Goal: Task Accomplishment & Management: Manage account settings

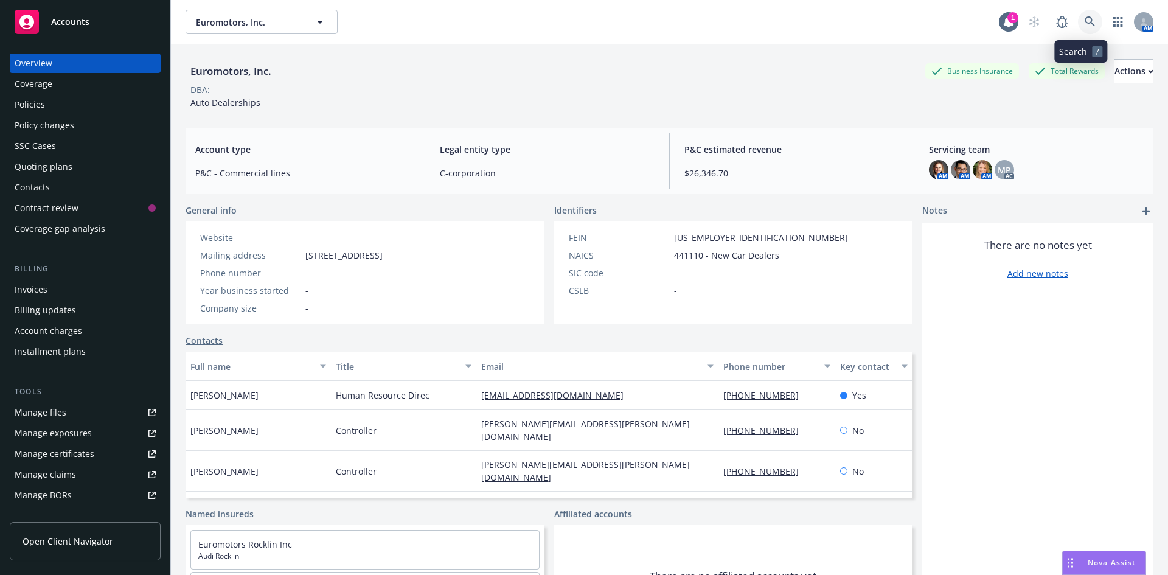
click at [1087, 19] on link at bounding box center [1090, 22] width 24 height 24
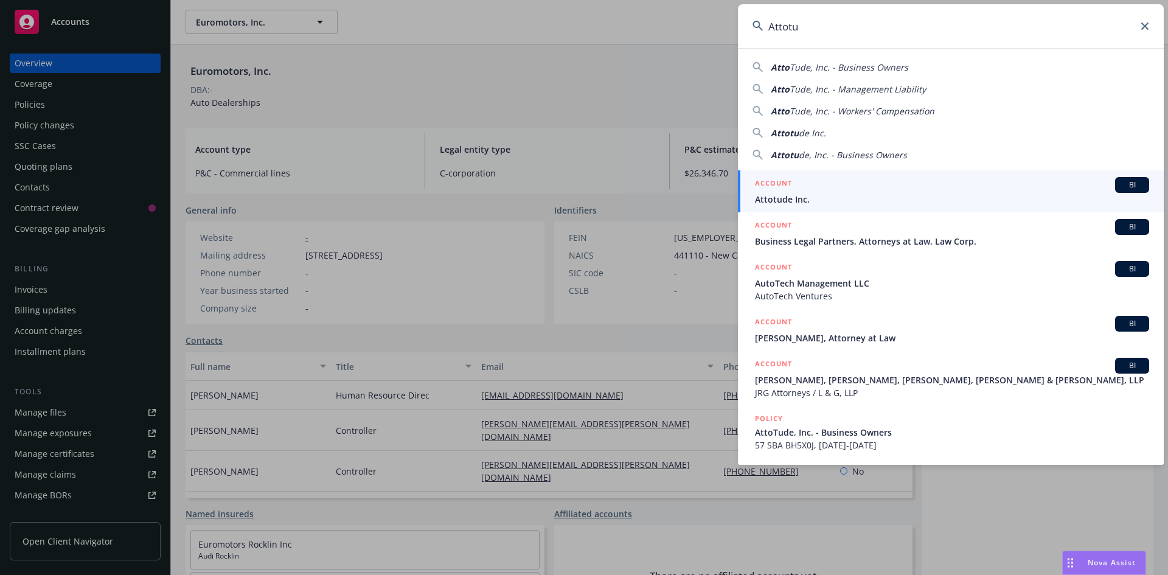
type input "Attotu"
click at [960, 195] on span "Attotude Inc." at bounding box center [952, 199] width 394 height 13
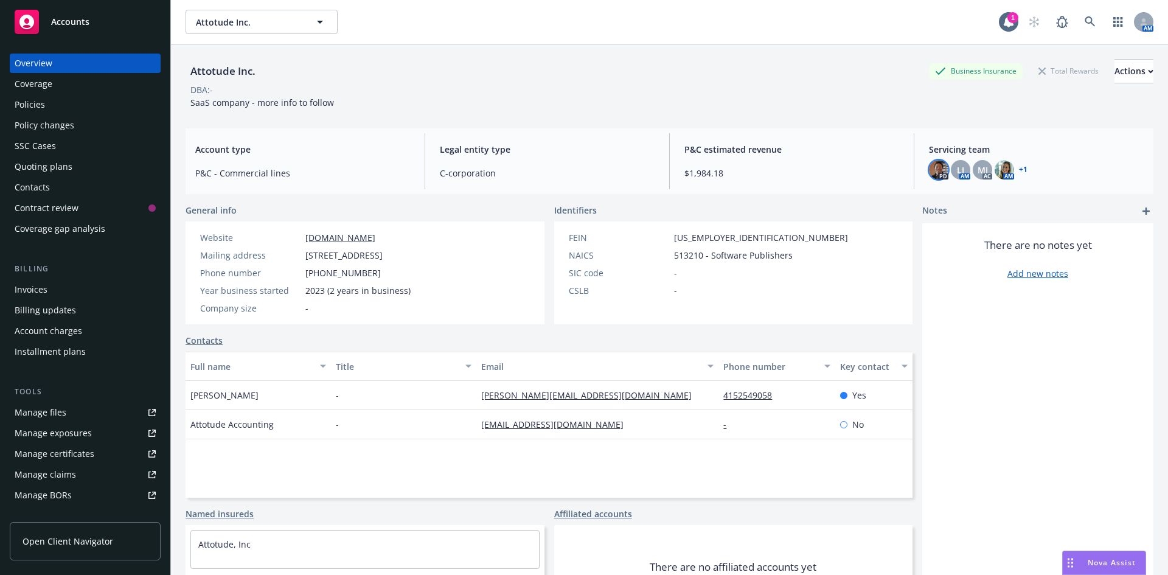
click at [931, 168] on img at bounding box center [938, 169] width 19 height 19
click at [999, 167] on img at bounding box center [1004, 169] width 19 height 19
click at [982, 172] on div "MJ" at bounding box center [982, 169] width 19 height 19
click at [18, 105] on div "Policies" at bounding box center [30, 104] width 30 height 19
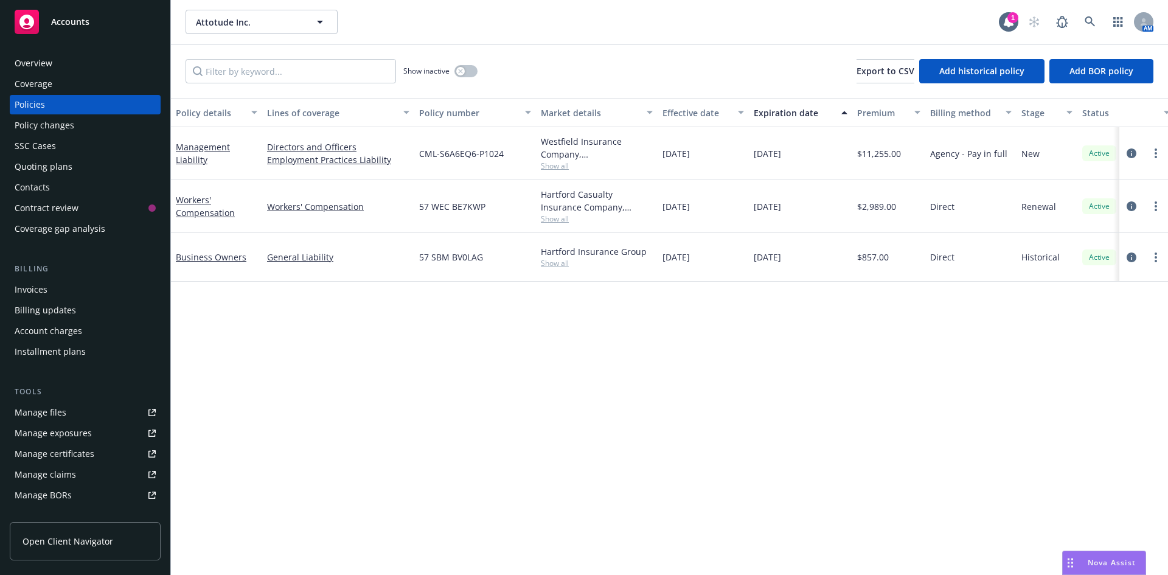
click at [50, 60] on div "Overview" at bounding box center [34, 63] width 38 height 19
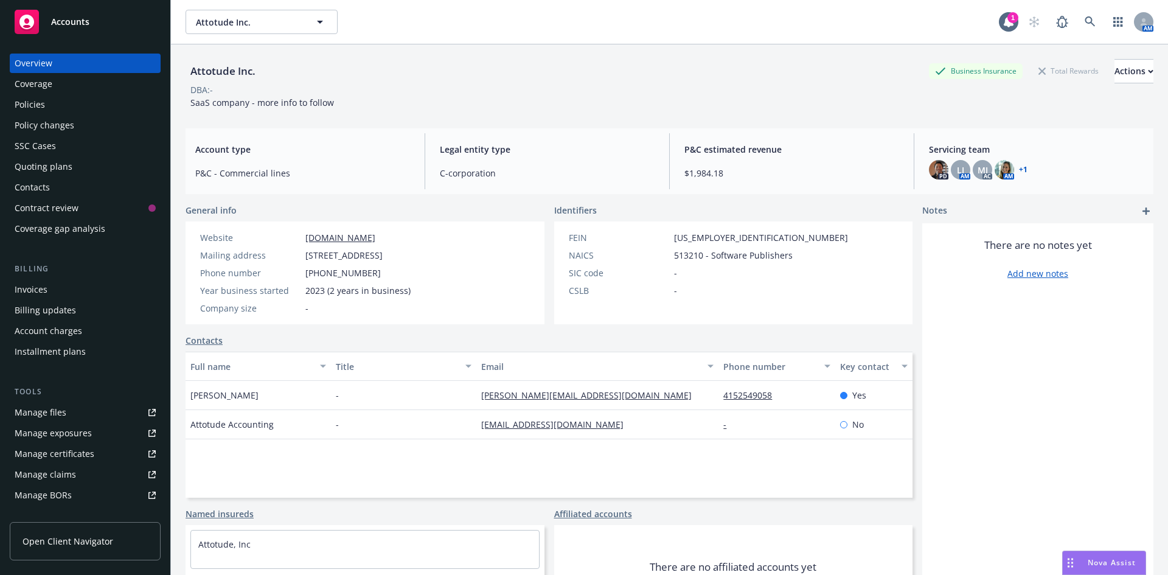
click at [1019, 172] on link "+ 1" at bounding box center [1023, 169] width 9 height 7
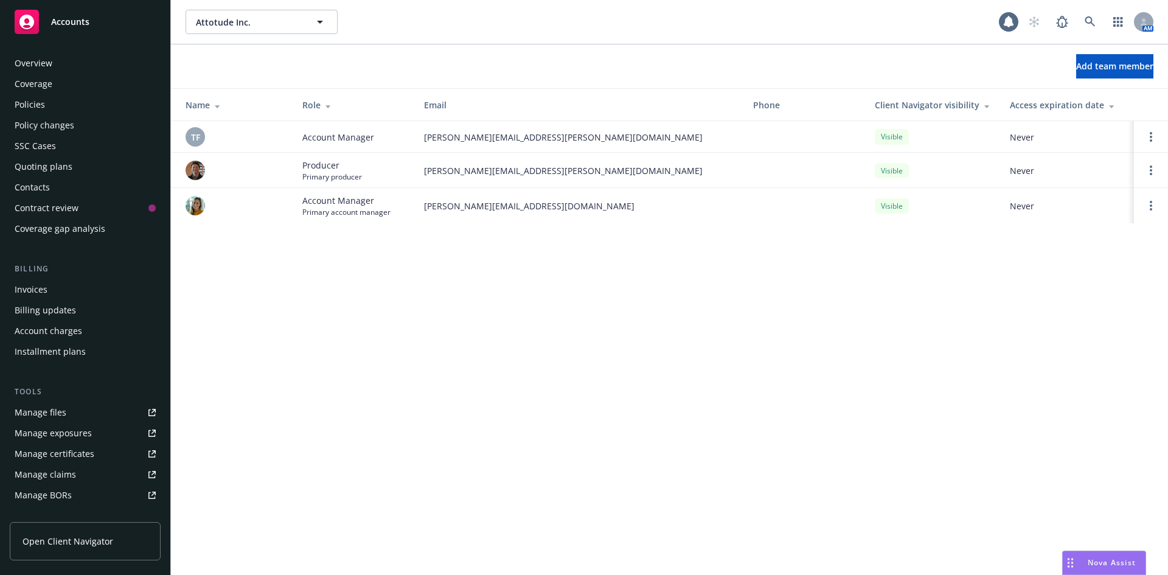
scroll to position [218, 0]
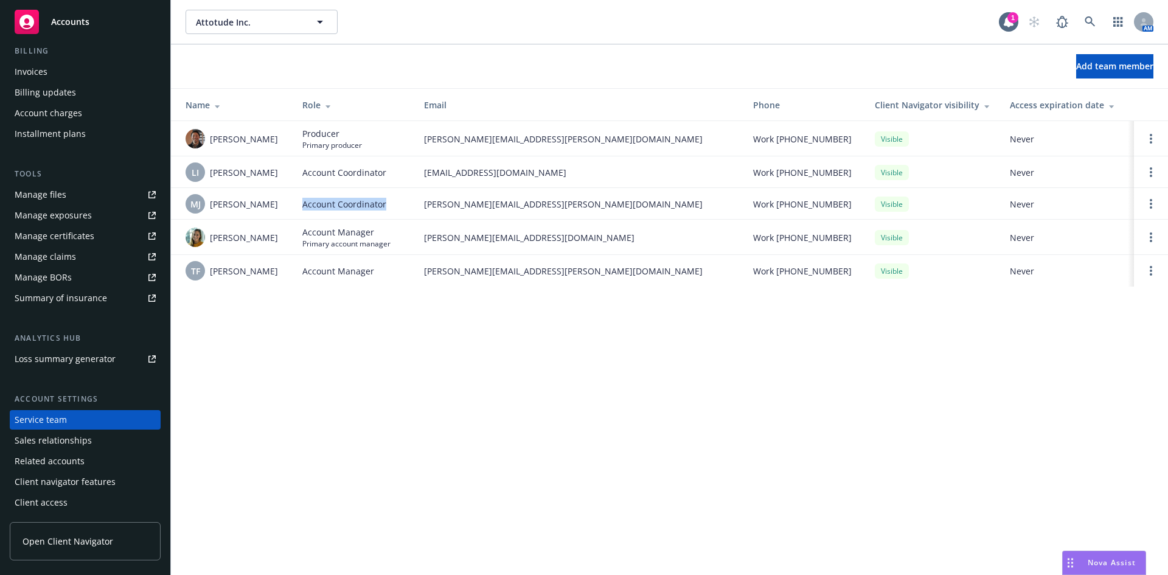
drag, startPoint x: 299, startPoint y: 211, endPoint x: 394, endPoint y: 212, distance: 94.3
click at [394, 212] on td "Account Coordinator" at bounding box center [354, 204] width 122 height 32
drag, startPoint x: 209, startPoint y: 209, endPoint x: 258, endPoint y: 209, distance: 49.3
click at [258, 209] on div "MJ Michael Jose" at bounding box center [234, 203] width 97 height 19
copy span "Michael Jose"
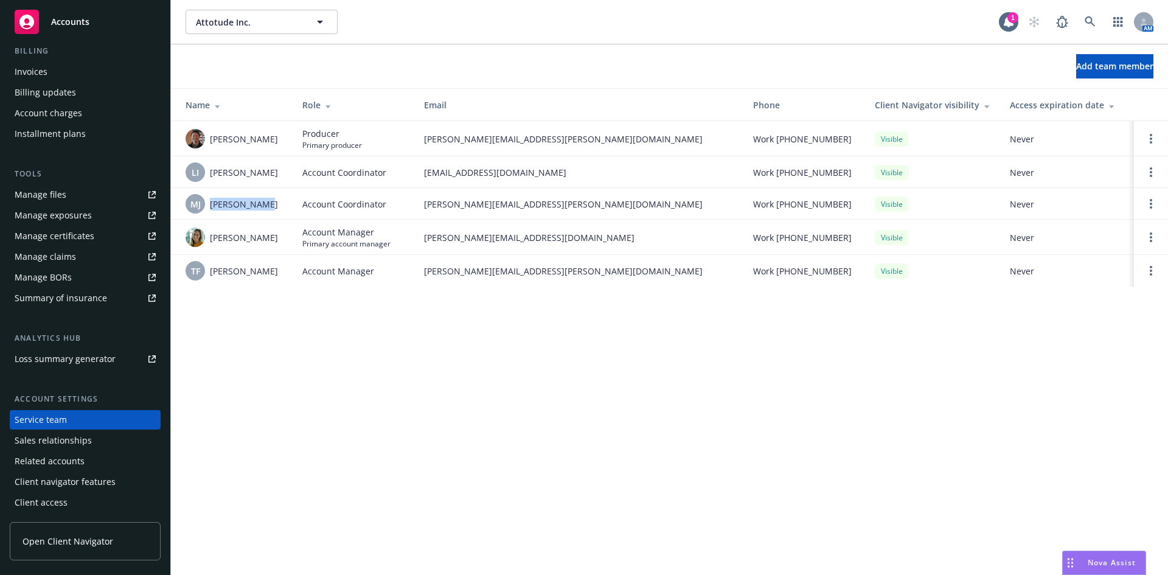
click at [79, 25] on span "Accounts" at bounding box center [70, 22] width 38 height 10
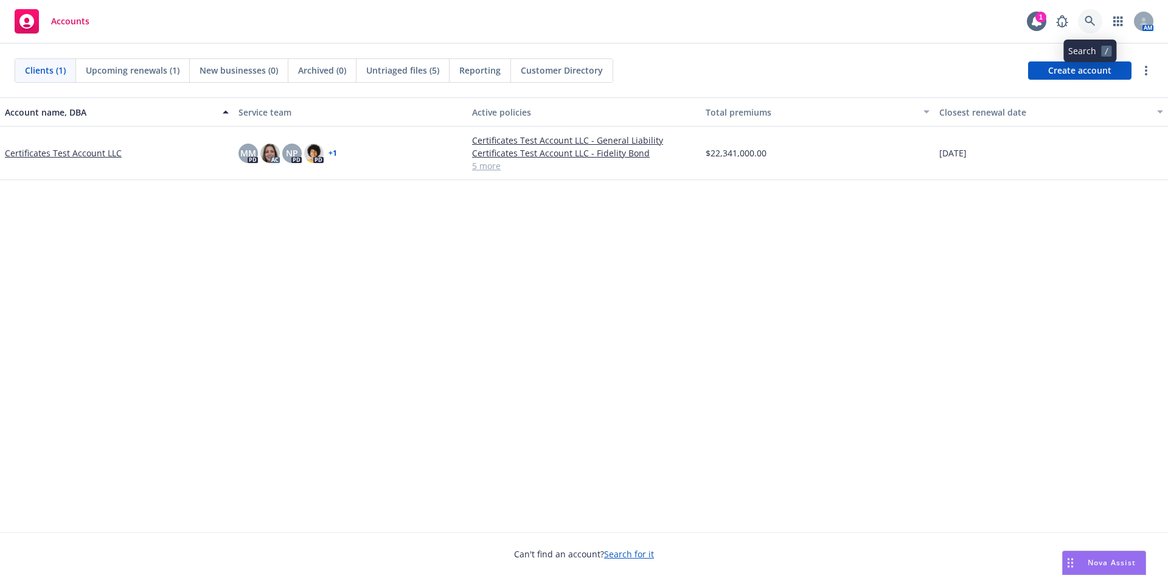
click at [1095, 23] on icon at bounding box center [1090, 21] width 11 height 11
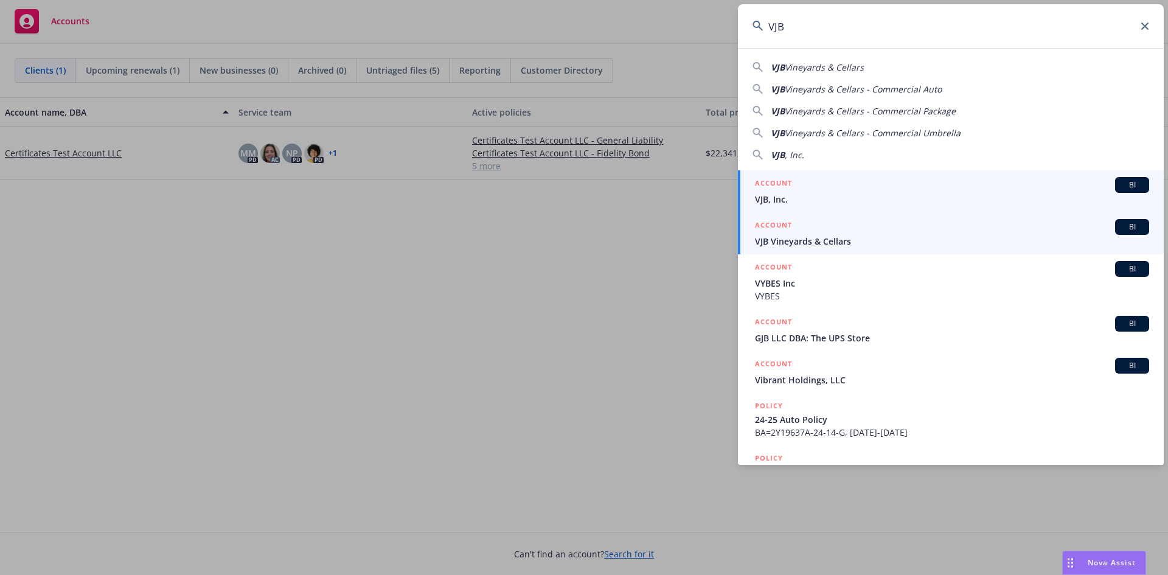
type input "VJB"
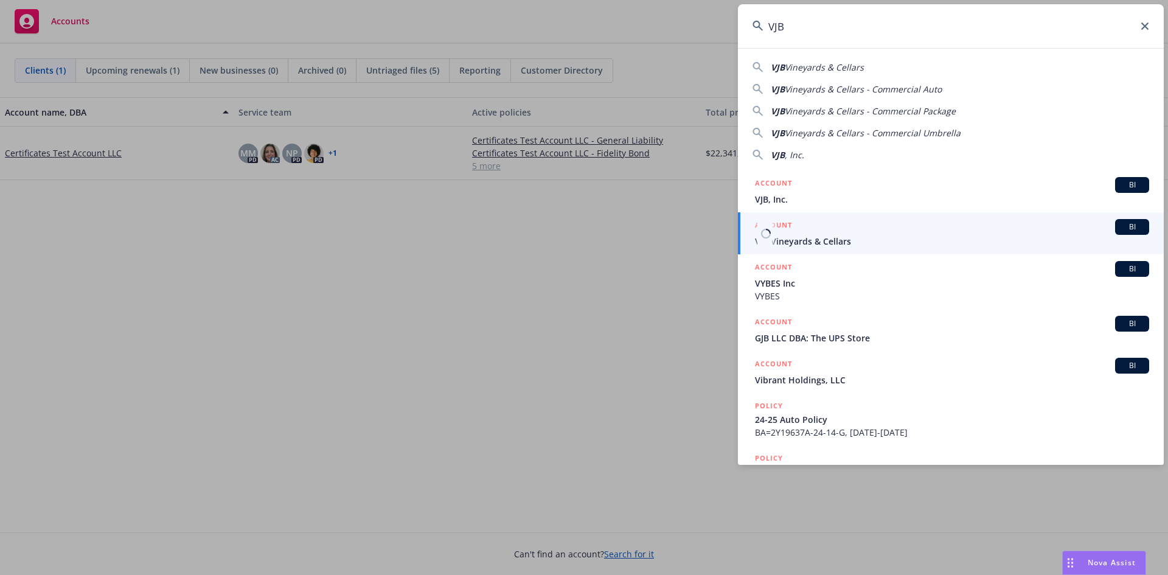
click at [877, 235] on span "VJB Vineyards & Cellars" at bounding box center [952, 241] width 394 height 13
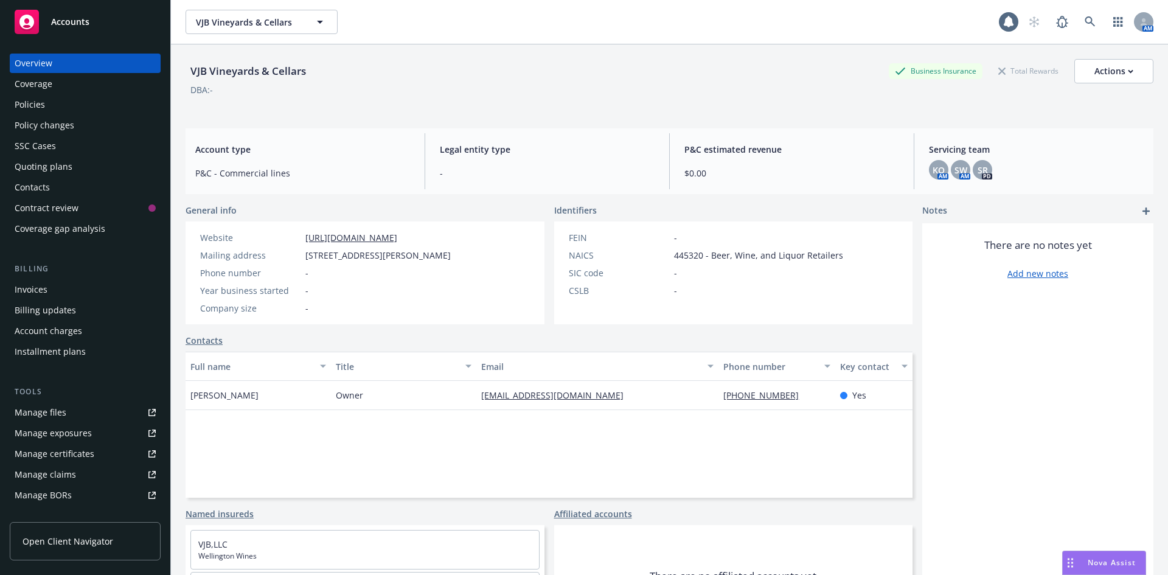
click at [49, 106] on div "Policies" at bounding box center [85, 104] width 141 height 19
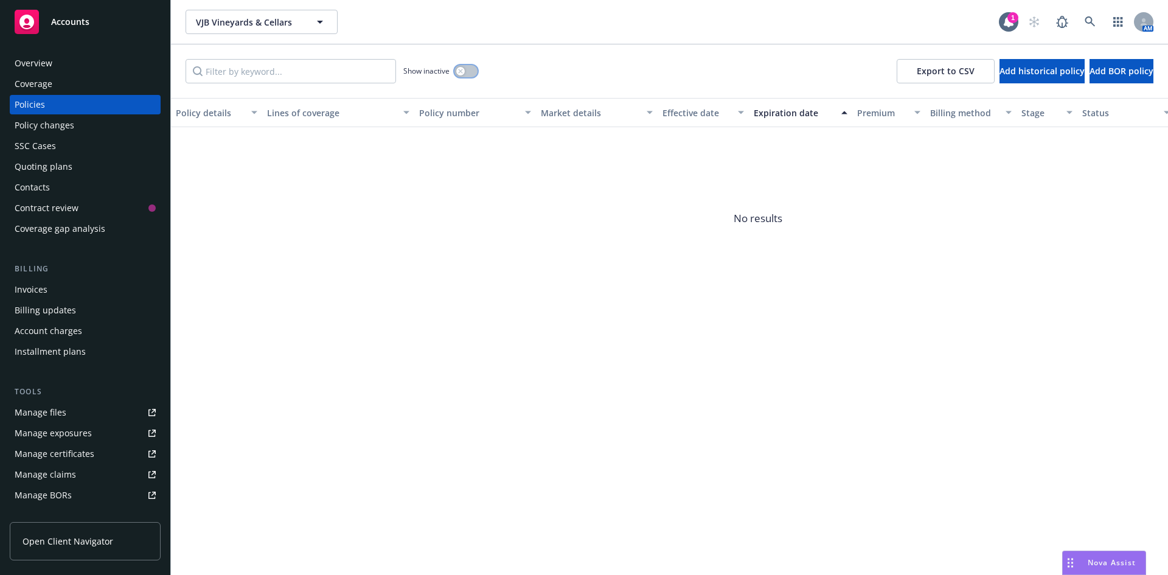
click at [468, 72] on button "button" at bounding box center [465, 71] width 23 height 12
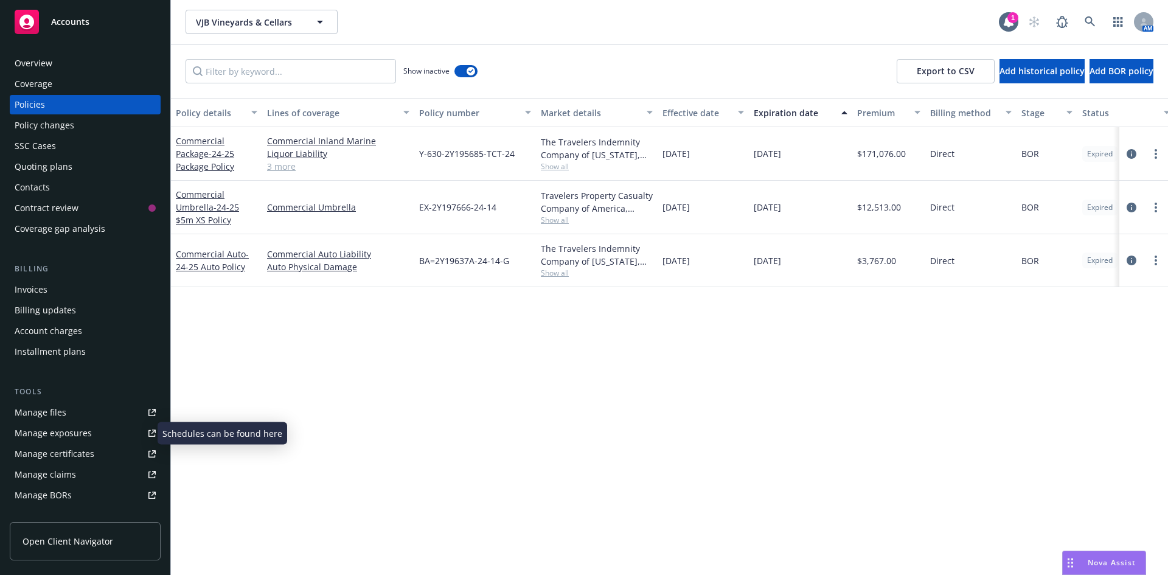
click at [78, 435] on div "Manage exposures" at bounding box center [53, 432] width 77 height 19
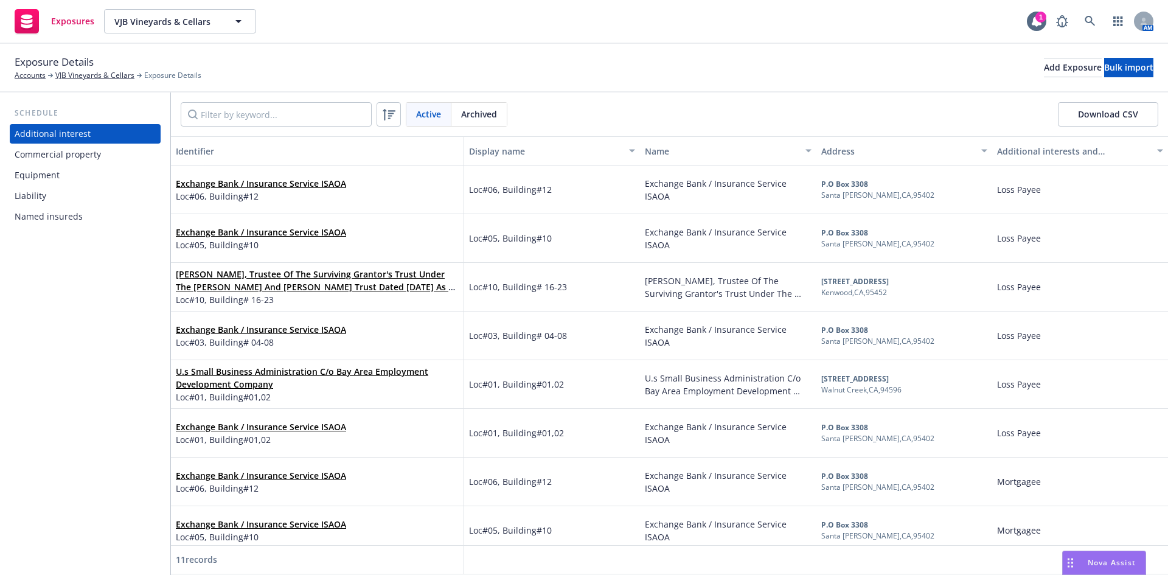
click at [32, 147] on div "Commercial property" at bounding box center [58, 154] width 86 height 19
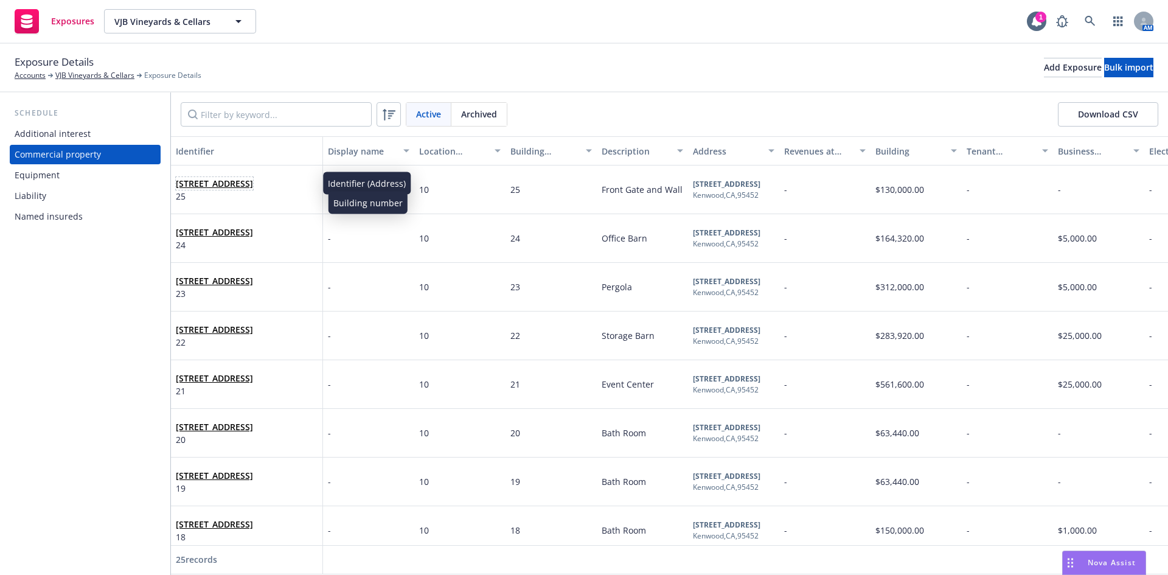
click at [253, 179] on link "[STREET_ADDRESS]" at bounding box center [214, 184] width 77 height 12
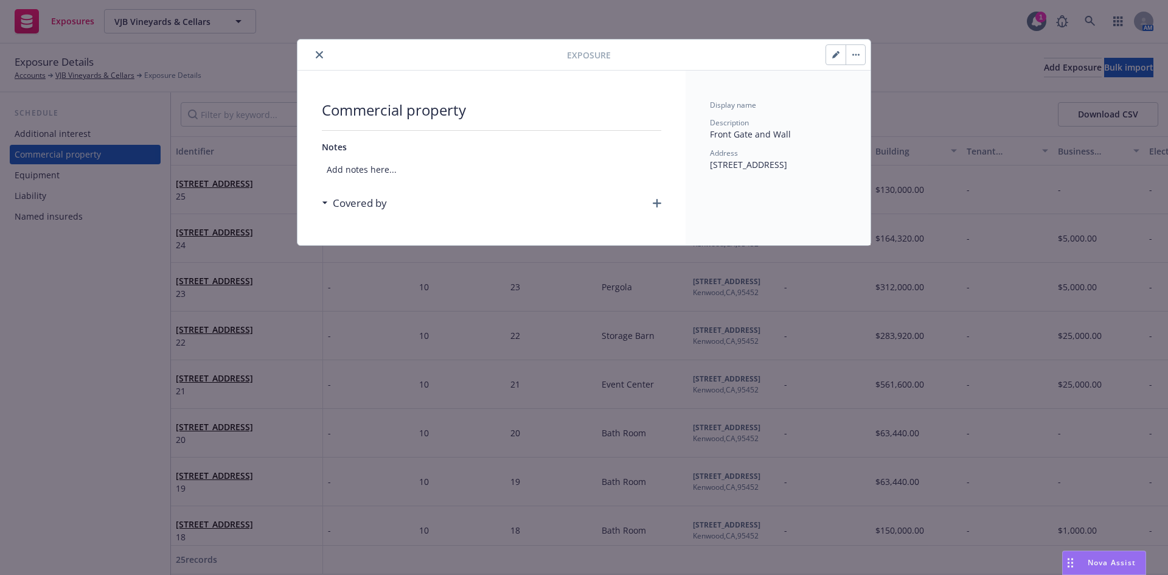
click at [856, 60] on button "button" at bounding box center [855, 54] width 19 height 19
click at [832, 57] on button "button" at bounding box center [835, 54] width 19 height 19
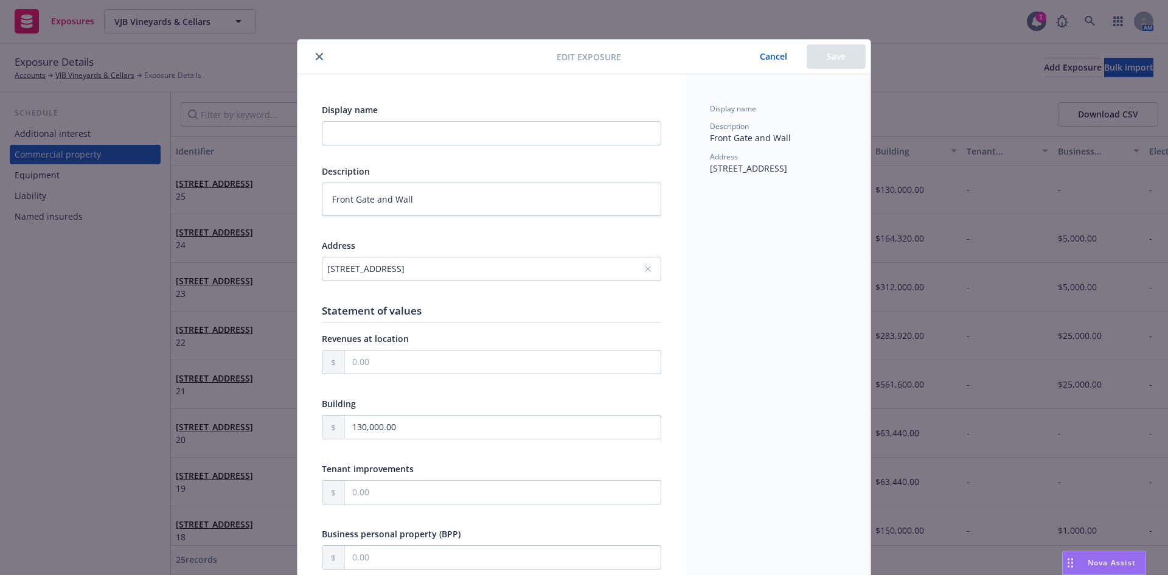
click at [316, 55] on icon "close" at bounding box center [319, 56] width 7 height 7
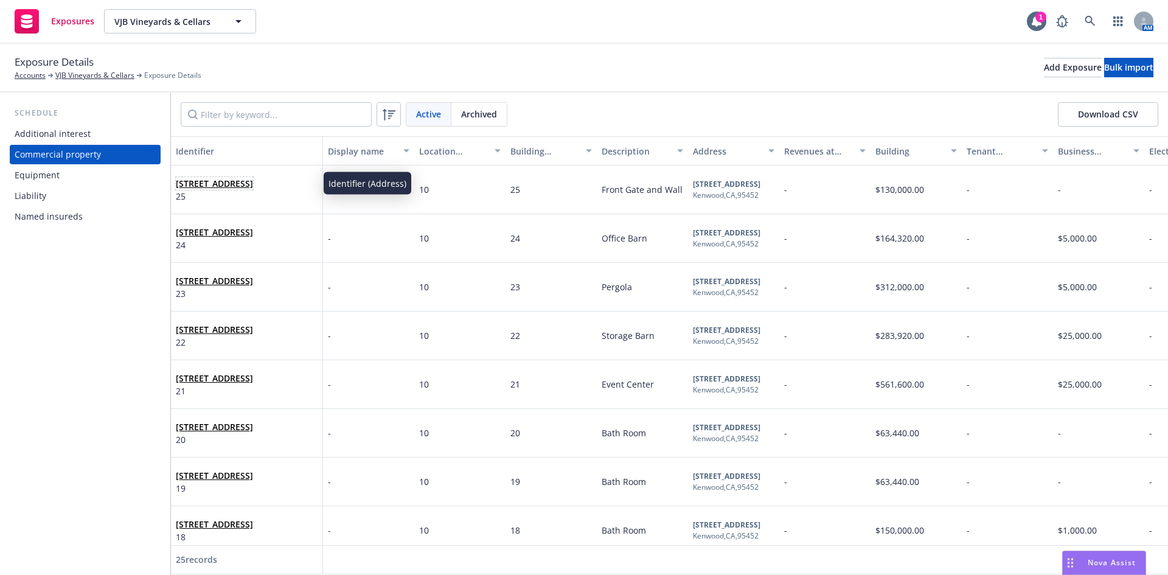
click at [176, 187] on link "[STREET_ADDRESS]" at bounding box center [214, 184] width 77 height 12
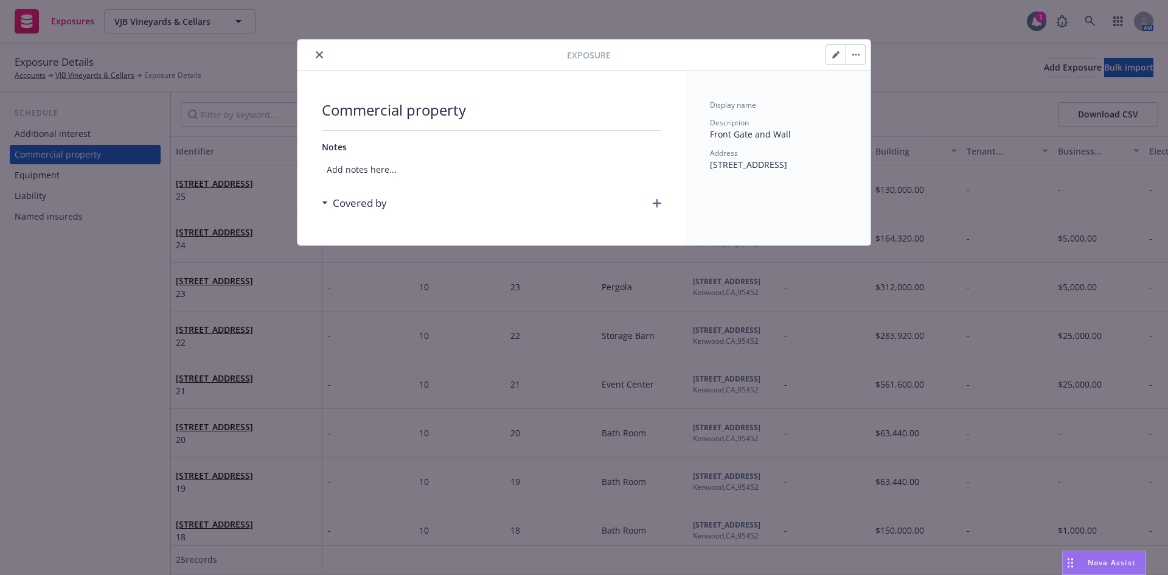
click at [660, 206] on icon "button" at bounding box center [657, 203] width 9 height 9
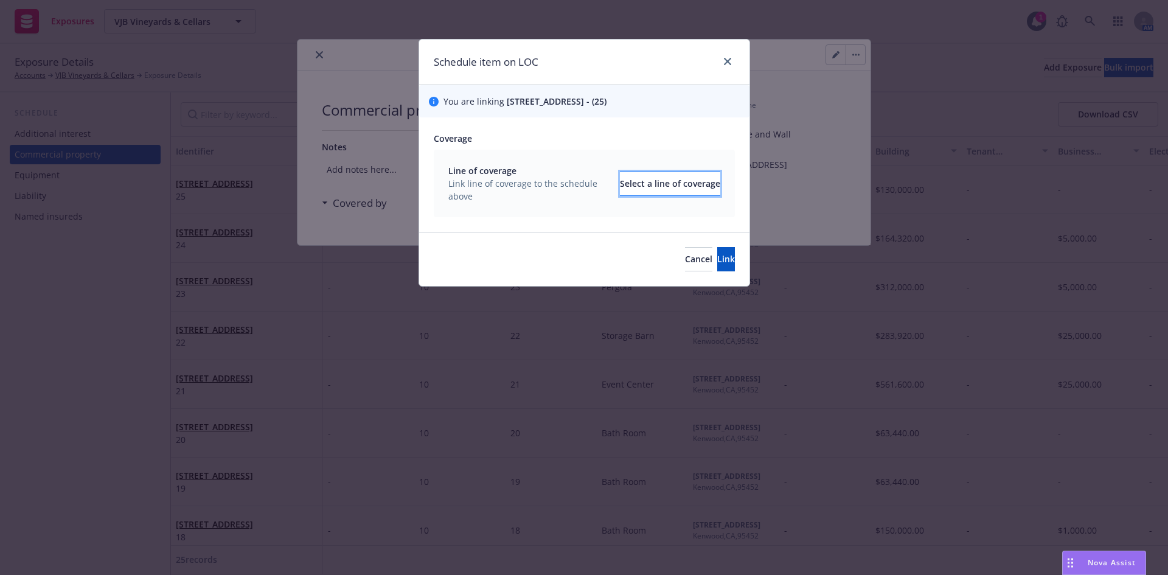
click at [622, 188] on div "Select a line of coverage" at bounding box center [670, 183] width 100 height 23
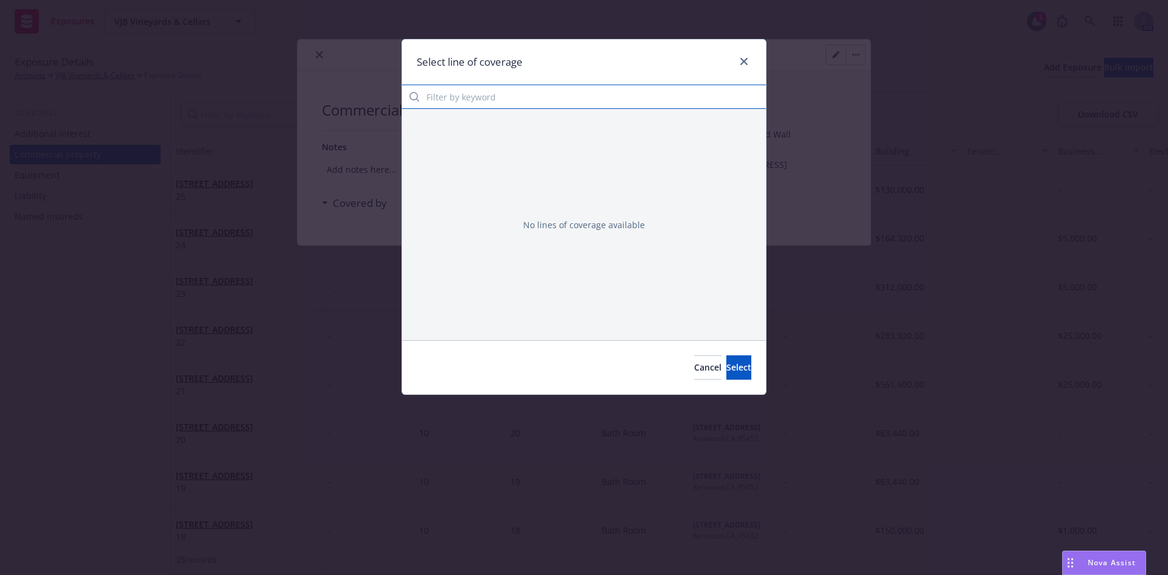
click at [430, 100] on input "Filter by keyword" at bounding box center [584, 97] width 364 height 24
type input "P"
click at [694, 376] on button "Cancel" at bounding box center [707, 367] width 27 height 24
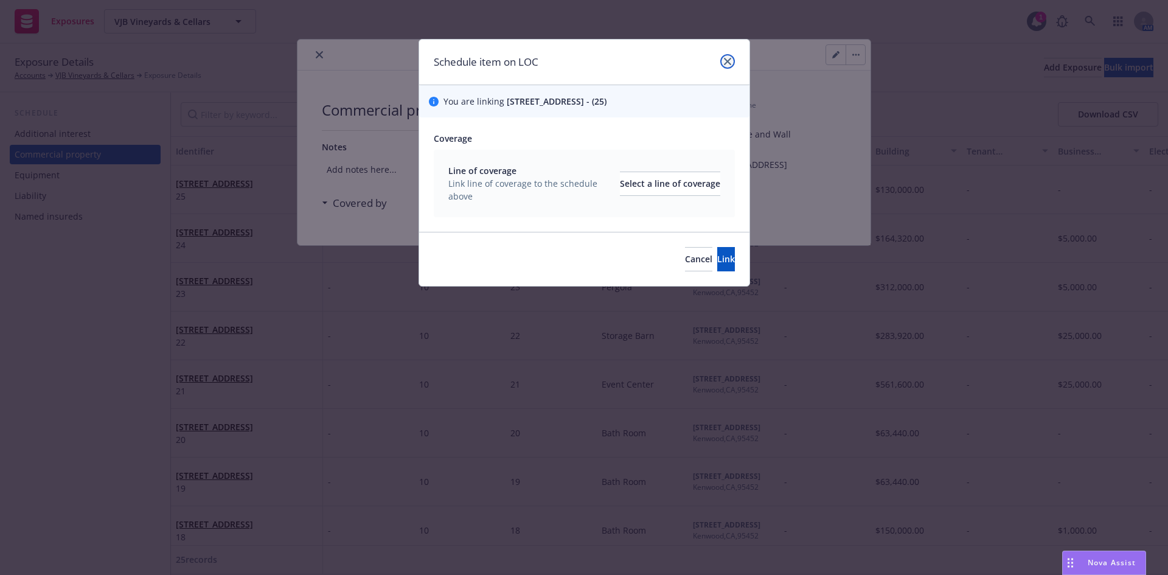
click at [725, 62] on icon "close" at bounding box center [727, 61] width 7 height 7
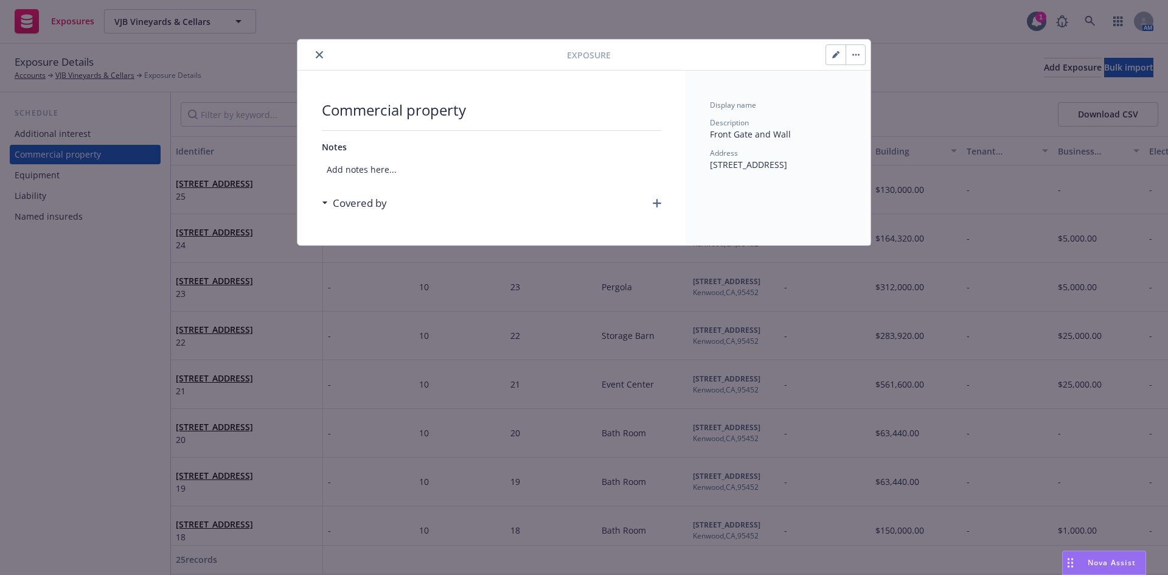
click at [318, 54] on icon "close" at bounding box center [319, 54] width 7 height 7
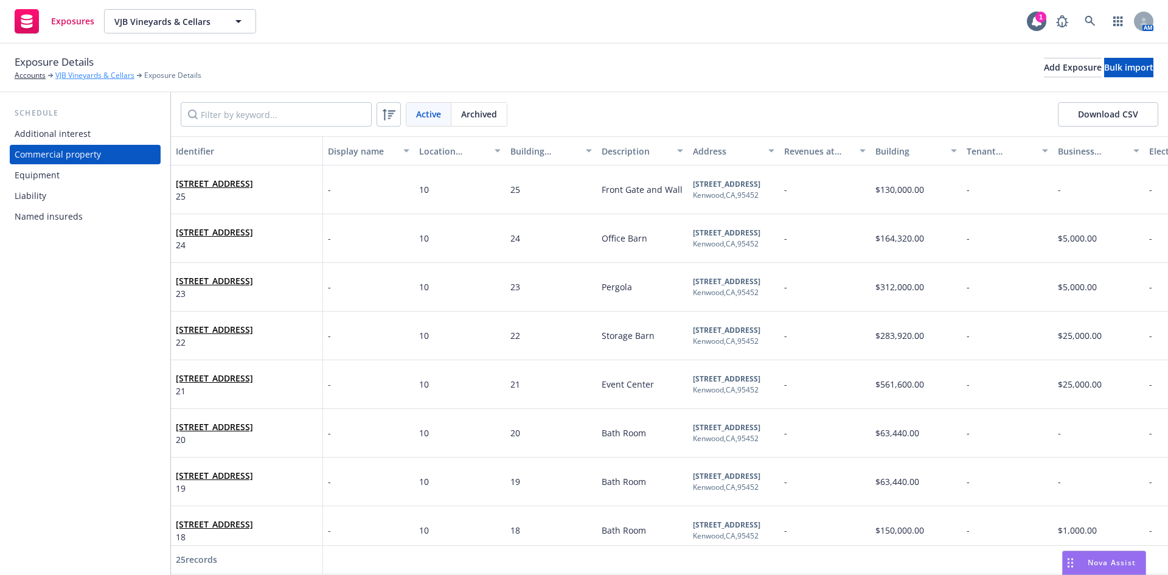
click at [60, 74] on link "VJB Vineyards & Cellars" at bounding box center [94, 75] width 79 height 11
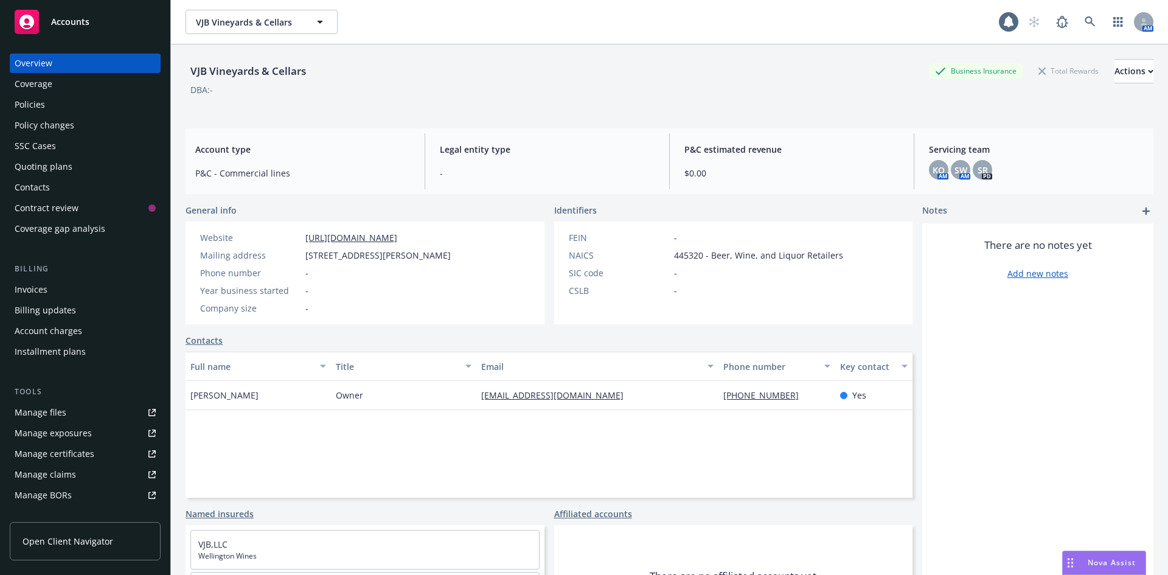
click at [40, 97] on div "Policies" at bounding box center [30, 104] width 30 height 19
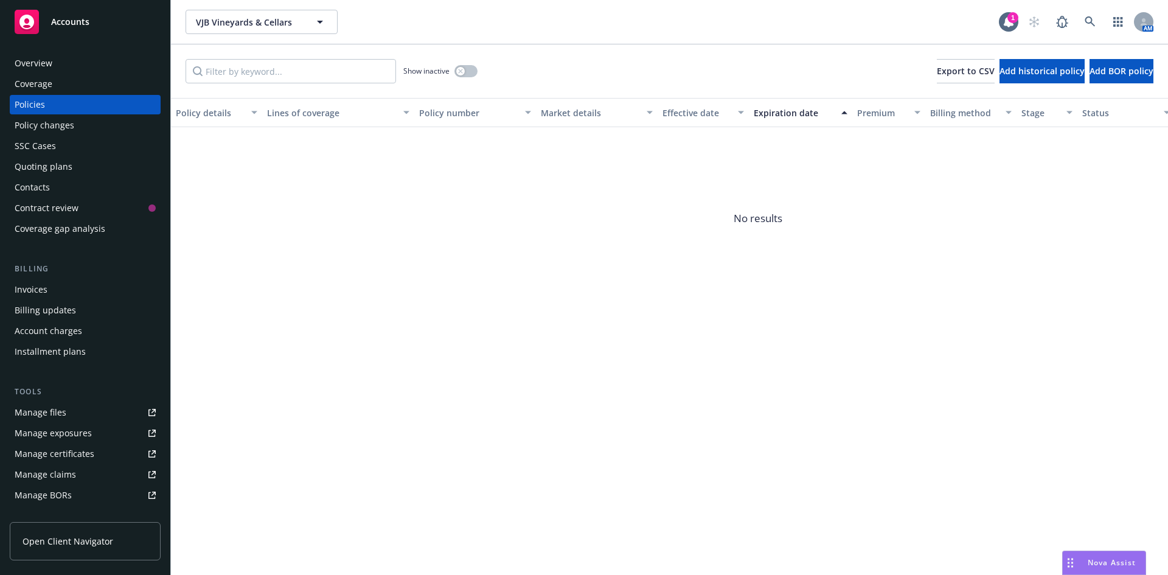
click at [476, 77] on div "Show inactive" at bounding box center [440, 71] width 74 height 24
click at [472, 71] on button "button" at bounding box center [465, 71] width 23 height 12
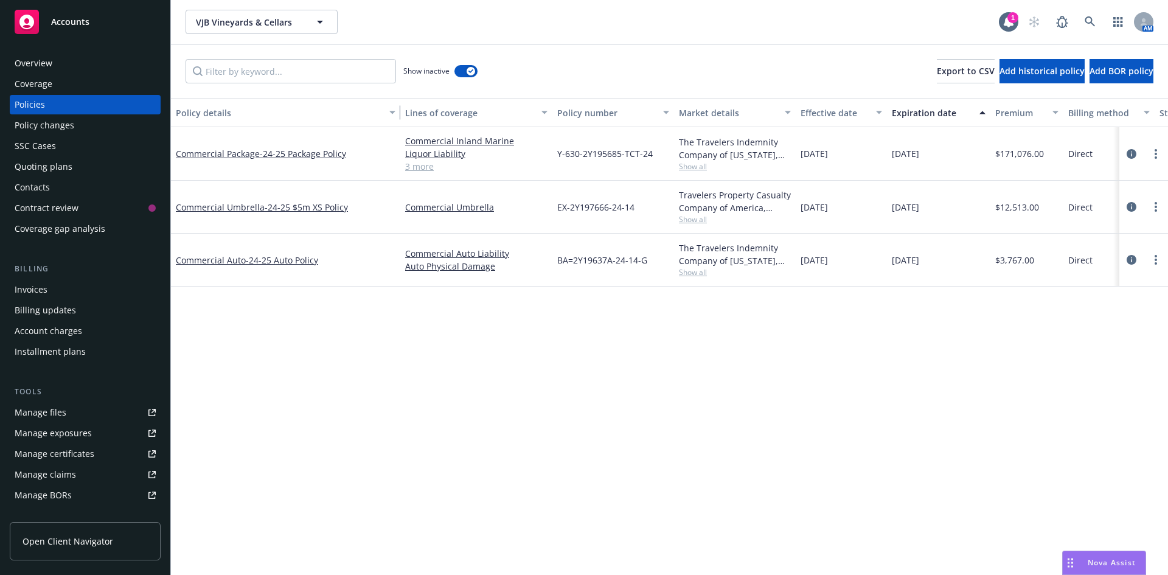
drag, startPoint x: 260, startPoint y: 108, endPoint x: 401, endPoint y: 107, distance: 141.1
click at [397, 107] on div "button" at bounding box center [394, 113] width 6 height 28
click at [326, 152] on span "- 24-25 Package Policy" at bounding box center [303, 154] width 86 height 12
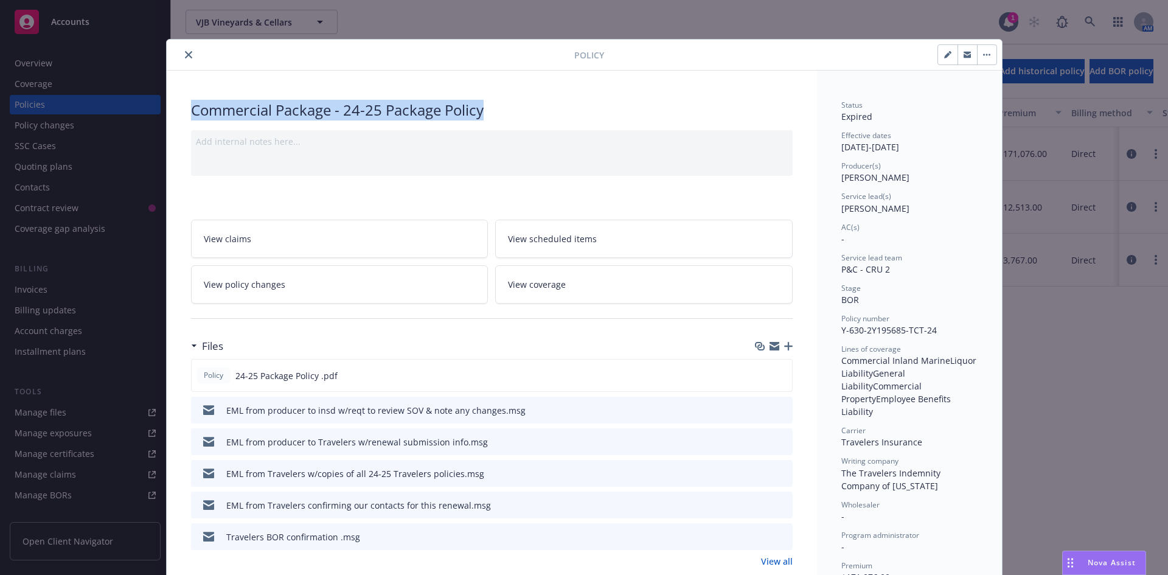
drag, startPoint x: 184, startPoint y: 109, endPoint x: 575, endPoint y: 108, distance: 391.1
copy div "Commercial Package - 24-25 Package Policy"
click at [186, 47] on button "close" at bounding box center [188, 54] width 15 height 15
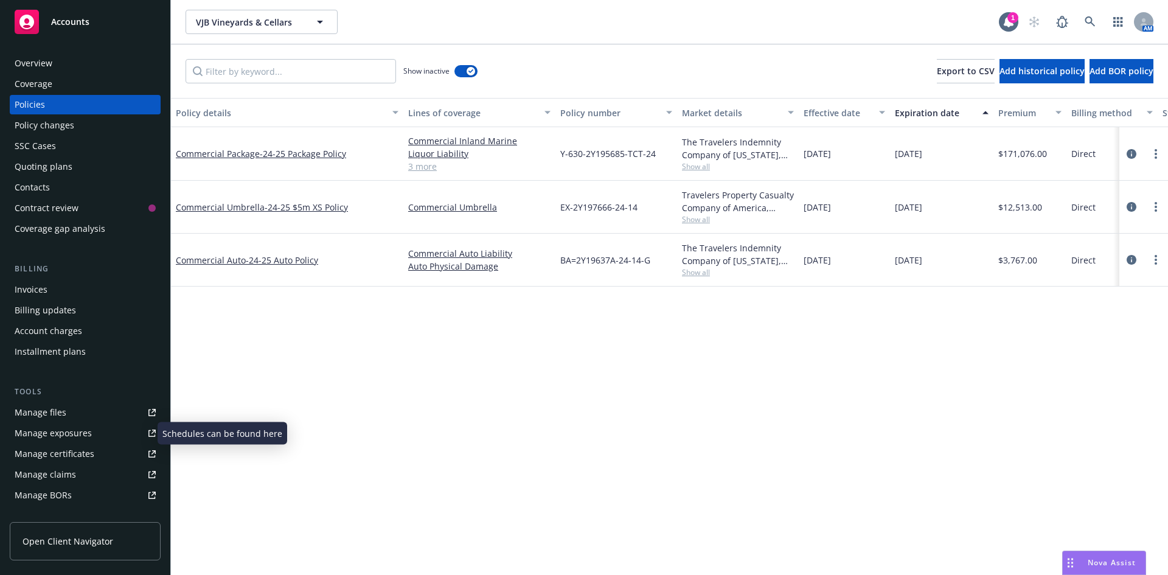
click at [99, 431] on link "Manage exposures" at bounding box center [85, 432] width 151 height 19
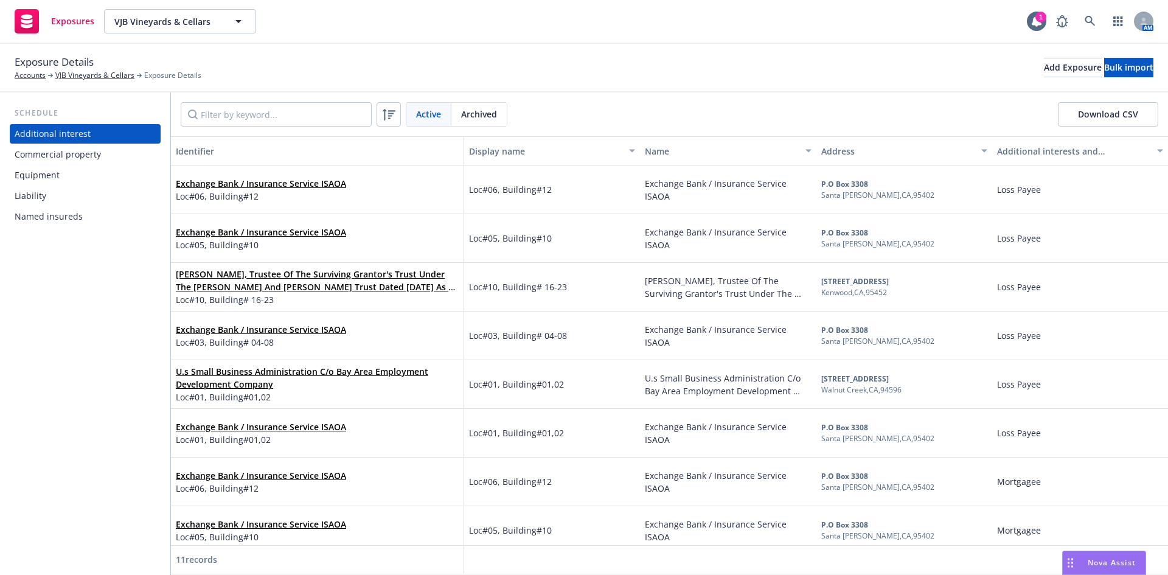
click at [92, 156] on div "Commercial property" at bounding box center [58, 154] width 86 height 19
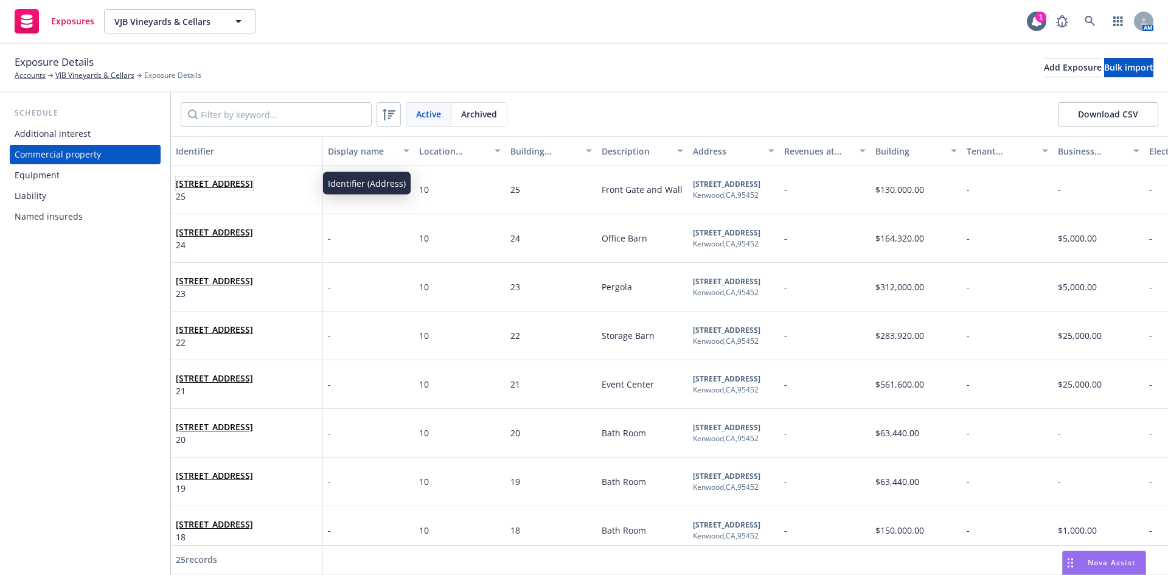
click at [215, 188] on link "[STREET_ADDRESS]" at bounding box center [214, 184] width 77 height 12
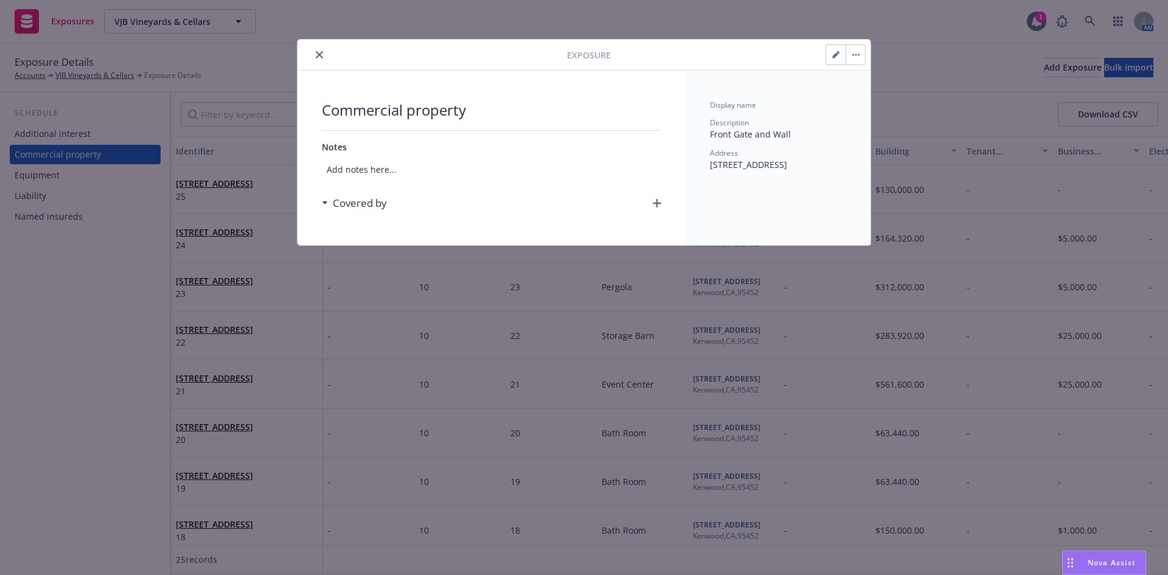
click at [656, 200] on icon "button" at bounding box center [657, 203] width 9 height 9
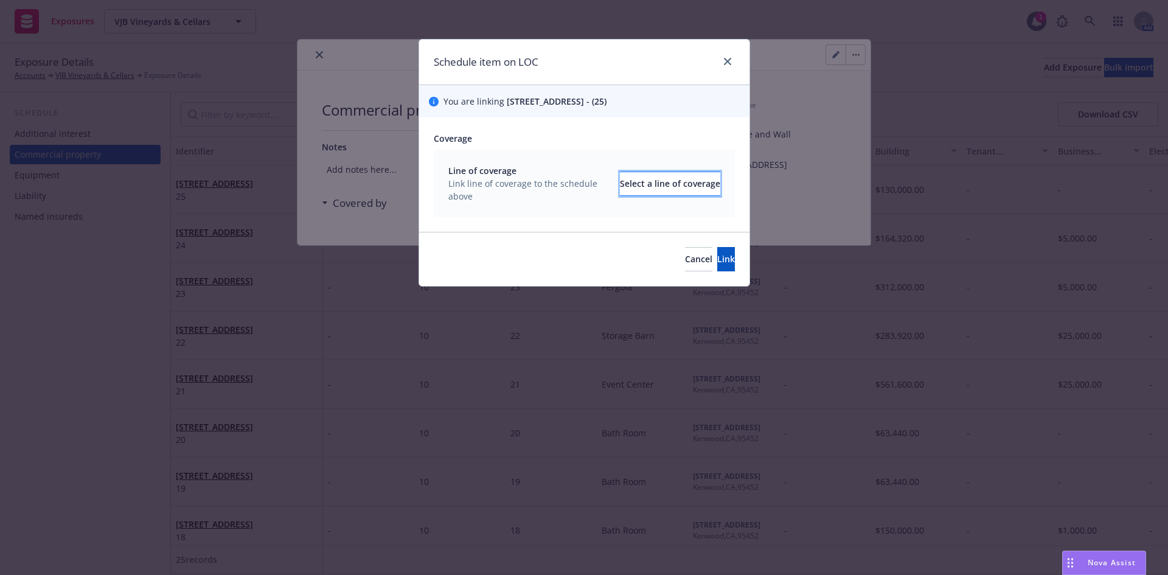
click at [620, 185] on div "Select a line of coverage" at bounding box center [670, 183] width 100 height 23
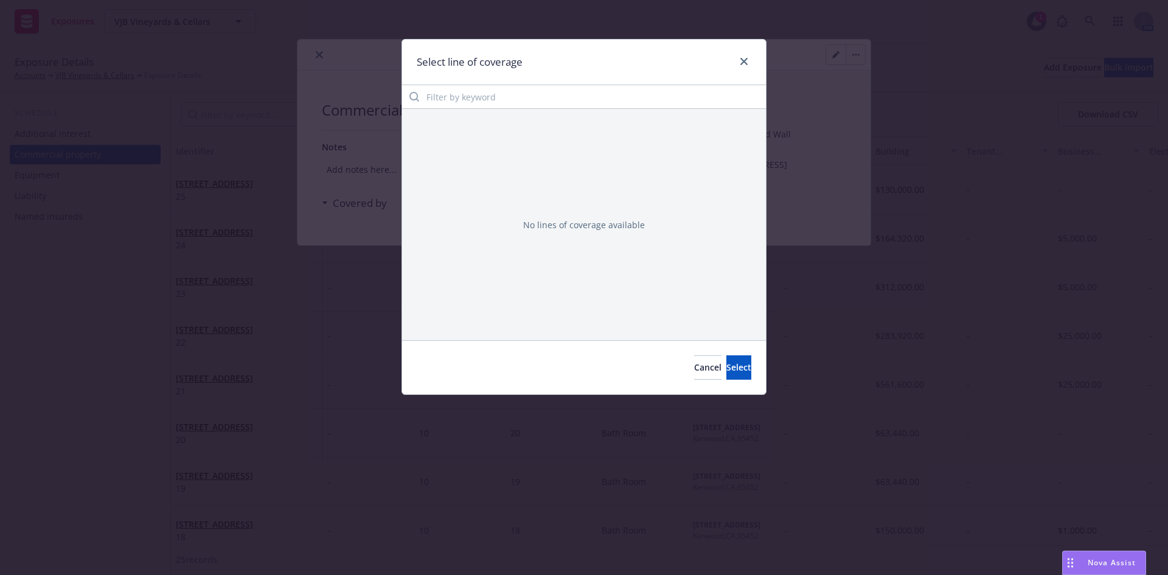
click at [428, 80] on div "Select line of coverage" at bounding box center [584, 63] width 364 height 46
click at [429, 87] on input "Filter by keyword" at bounding box center [584, 97] width 364 height 24
paste input "Commercial Package - 24-25 Package Policy"
type input "Commercial Package - 24-25 Package Policy"
click at [694, 373] on button "Cancel" at bounding box center [707, 367] width 27 height 24
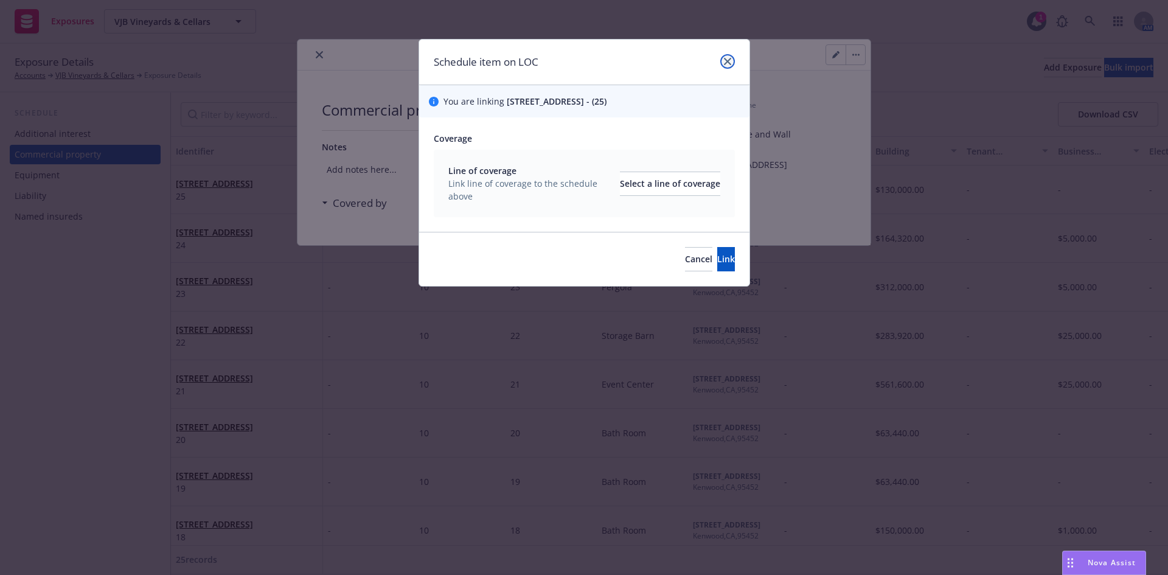
click at [721, 66] on link "close" at bounding box center [727, 61] width 15 height 15
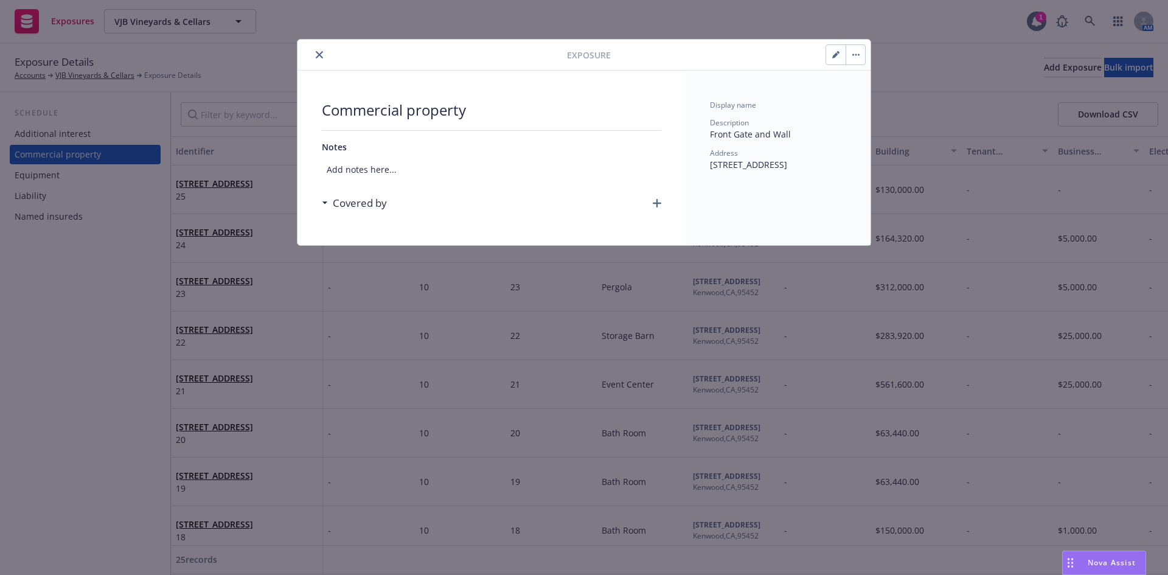
drag, startPoint x: 328, startPoint y: 58, endPoint x: 314, endPoint y: 58, distance: 14.0
click at [326, 60] on div at bounding box center [434, 54] width 265 height 15
click at [323, 57] on button "close" at bounding box center [319, 54] width 15 height 15
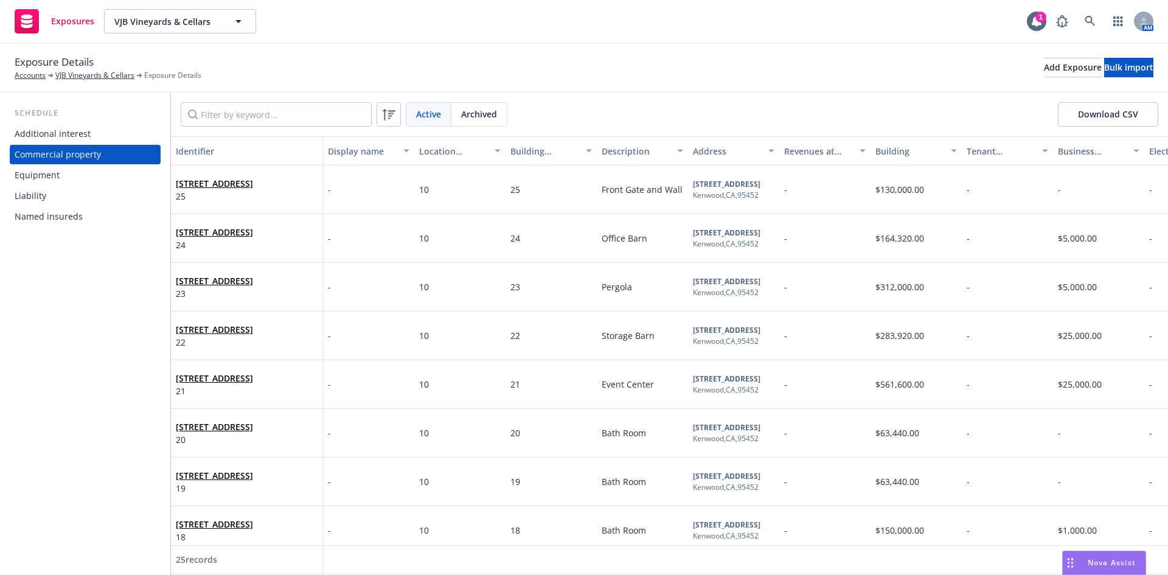
click at [30, 195] on div "Liability" at bounding box center [31, 195] width 32 height 19
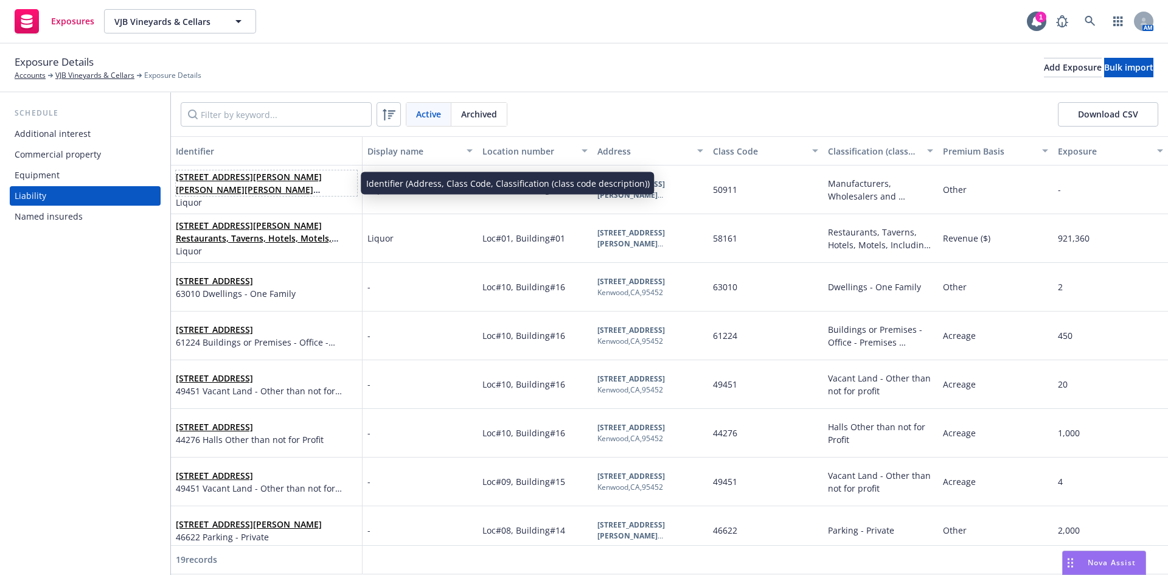
click at [189, 189] on link "11600 Dunbar Road, Glen Ellen, CA, 95442, USA 50911 Manufacturers, Wholesalers …" at bounding box center [265, 202] width 179 height 63
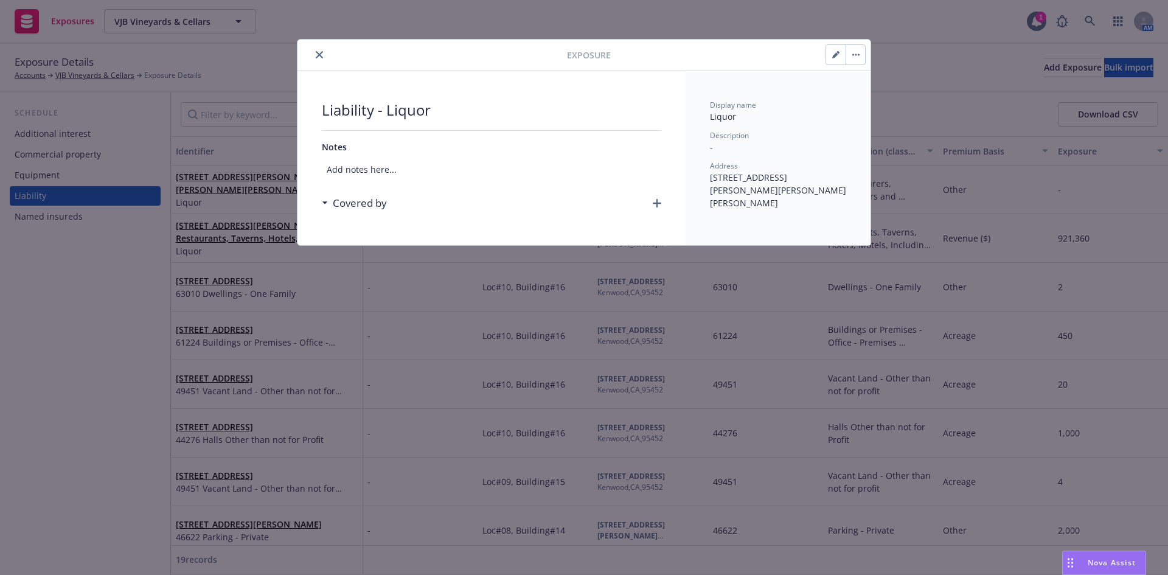
click at [658, 203] on icon "button" at bounding box center [657, 203] width 9 height 9
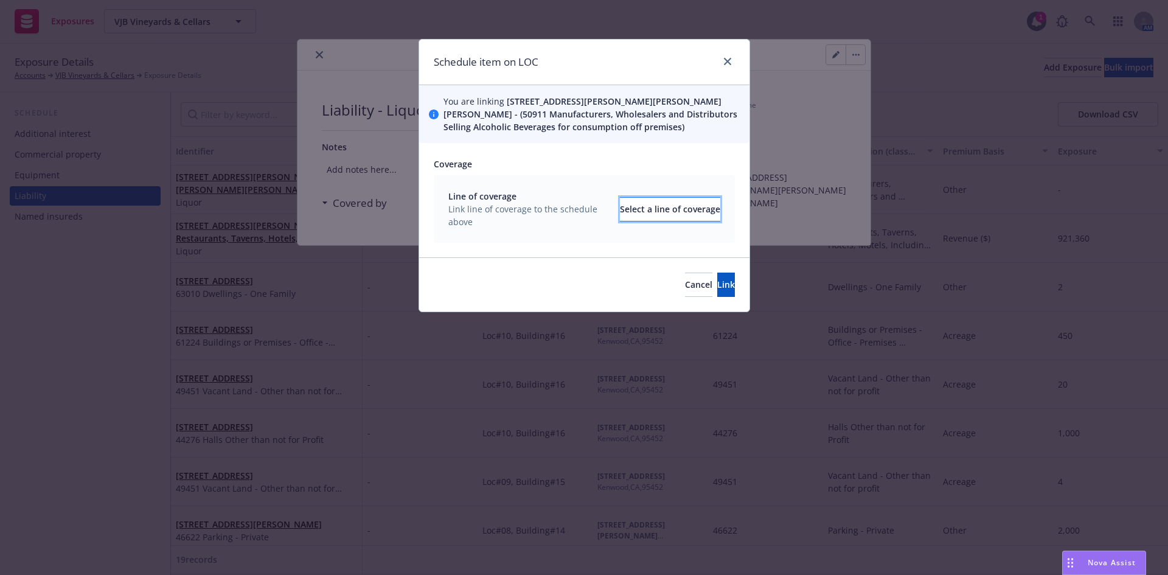
click at [620, 204] on div "Select a line of coverage" at bounding box center [670, 209] width 100 height 23
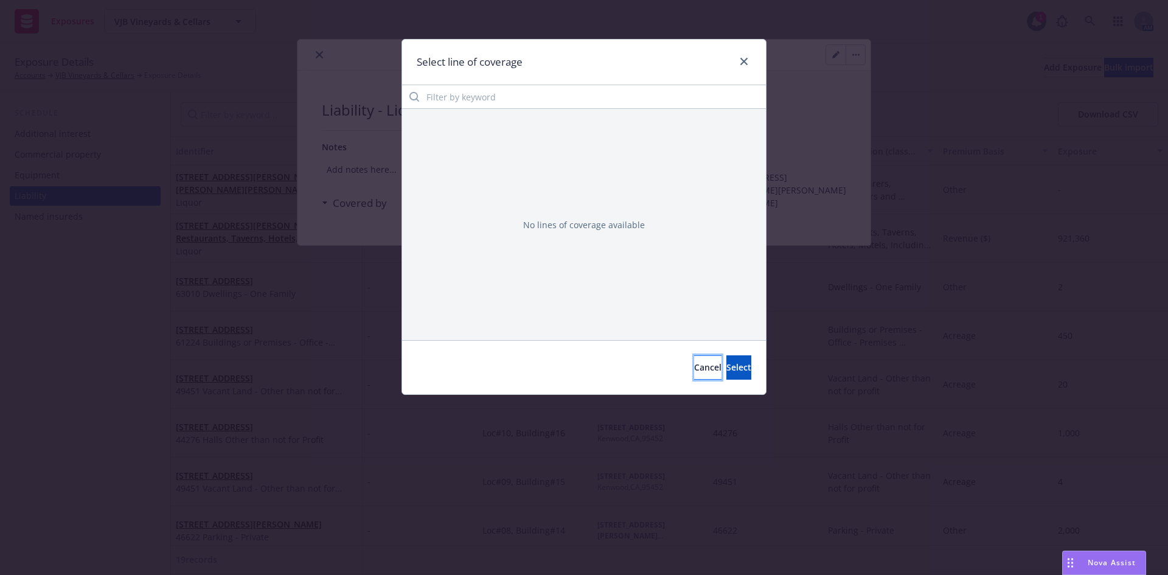
click at [694, 371] on span "Cancel" at bounding box center [707, 367] width 27 height 12
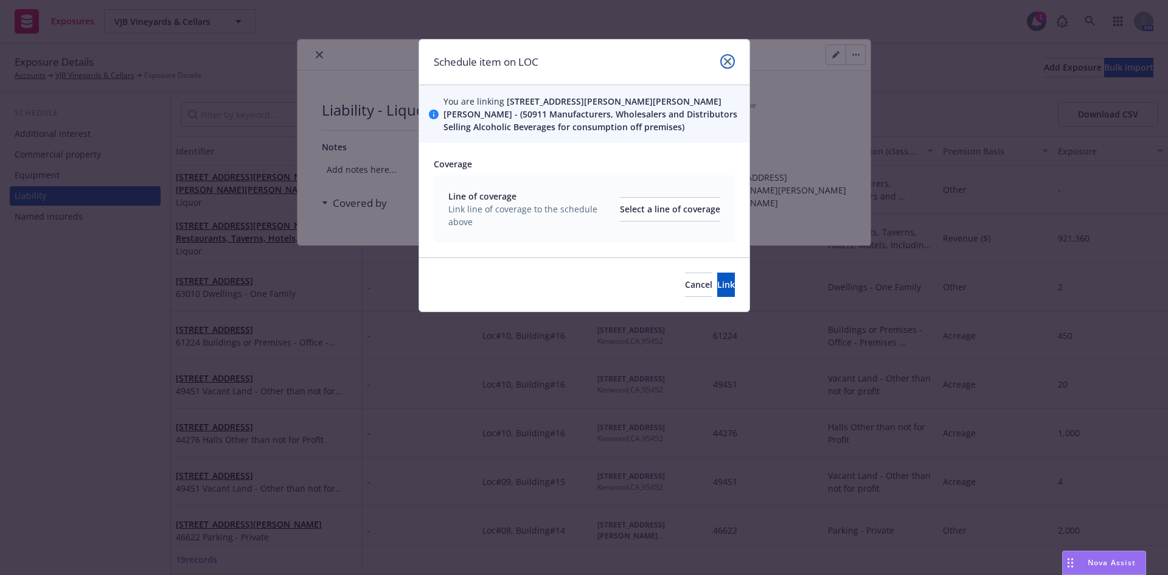
click at [727, 58] on icon "close" at bounding box center [727, 61] width 7 height 7
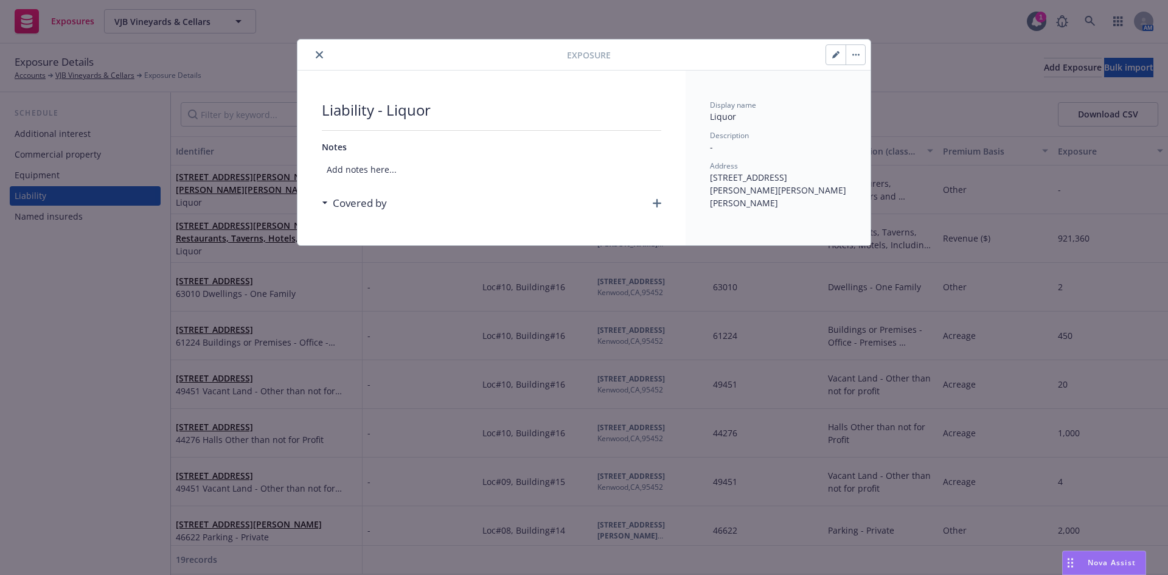
click at [324, 54] on button "close" at bounding box center [319, 54] width 15 height 15
